Goal: Task Accomplishment & Management: Manage account settings

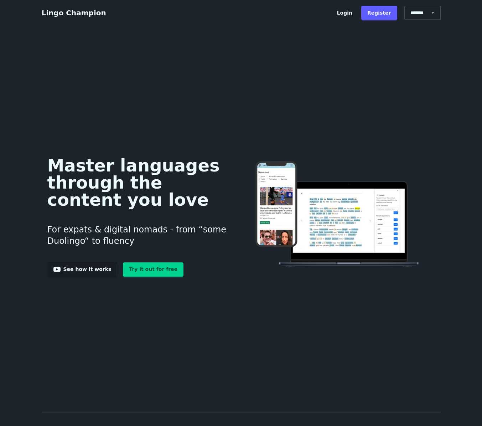
click at [348, 14] on link "Login" at bounding box center [344, 13] width 27 height 14
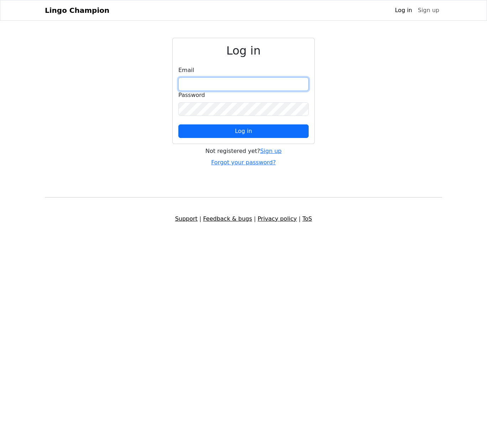
click at [235, 78] on input "email" at bounding box center [243, 84] width 130 height 14
type input "**********"
